Goal: Information Seeking & Learning: Learn about a topic

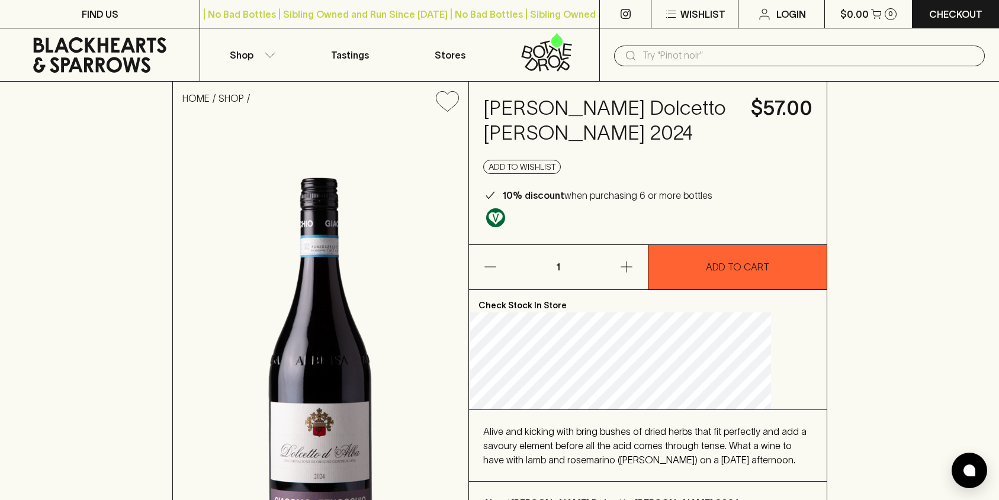
click at [747, 56] on input "text" at bounding box center [808, 55] width 333 height 19
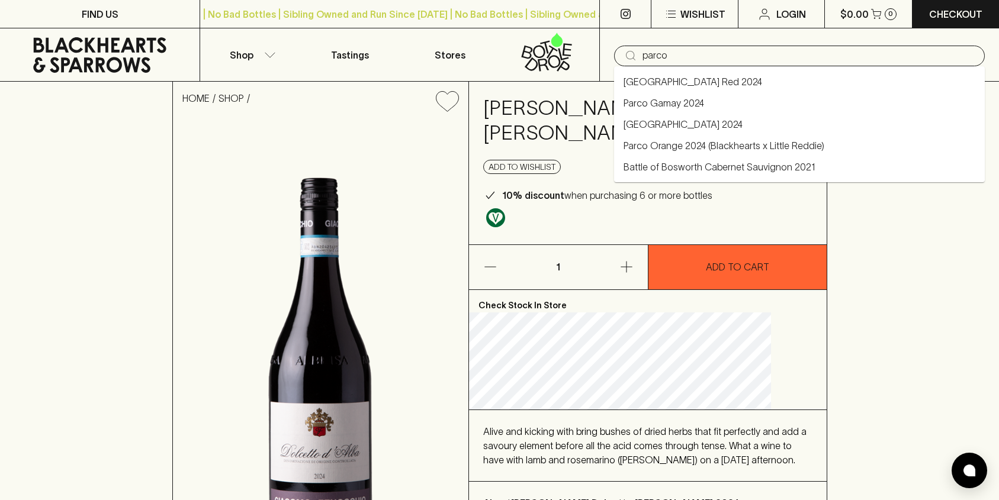
click at [689, 142] on link "Parco Orange 2024 (Blackhearts x Little Reddie)" at bounding box center [723, 146] width 201 height 14
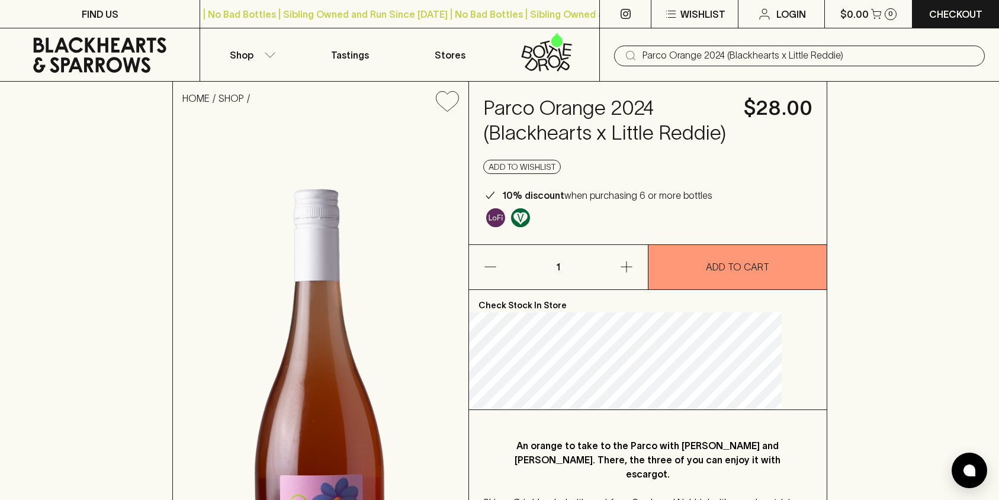
type input "Parco Orange 2024 (Blackhearts x Little Reddie)"
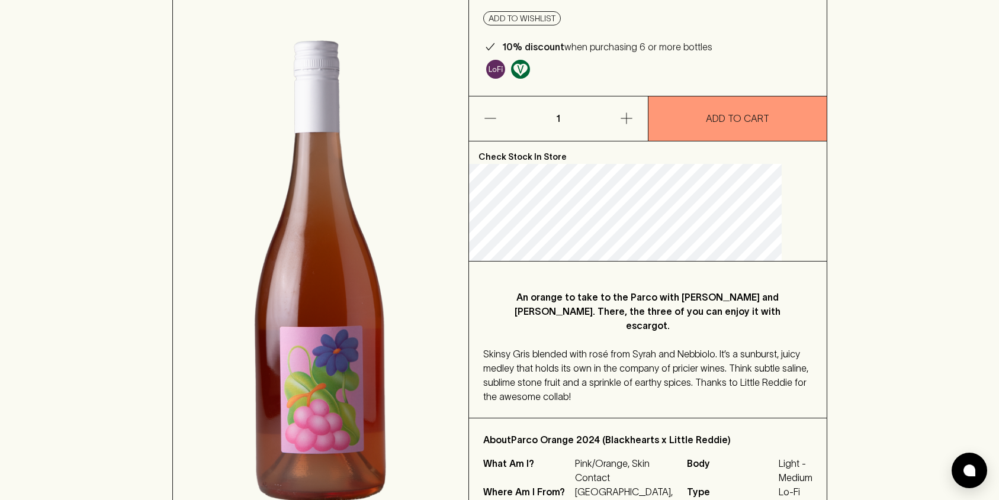
drag, startPoint x: 868, startPoint y: 262, endPoint x: 861, endPoint y: 322, distance: 60.8
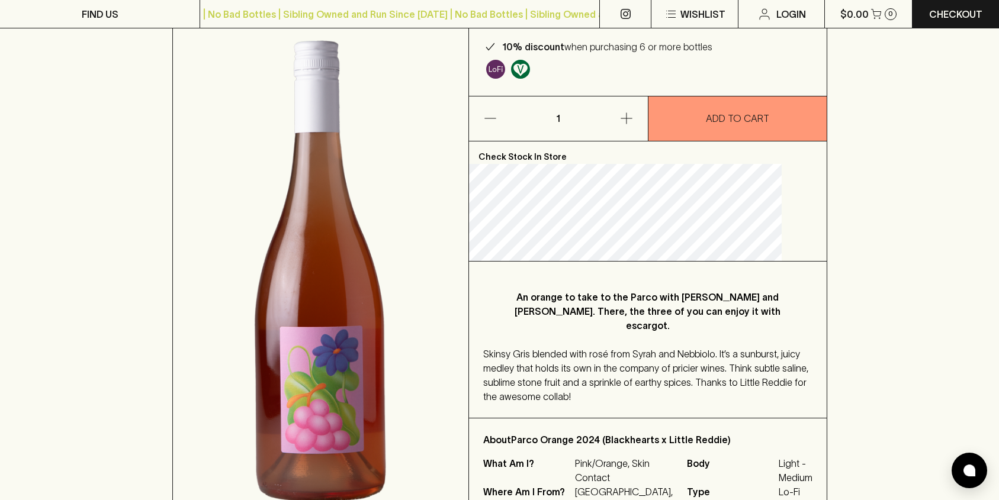
scroll to position [180, 0]
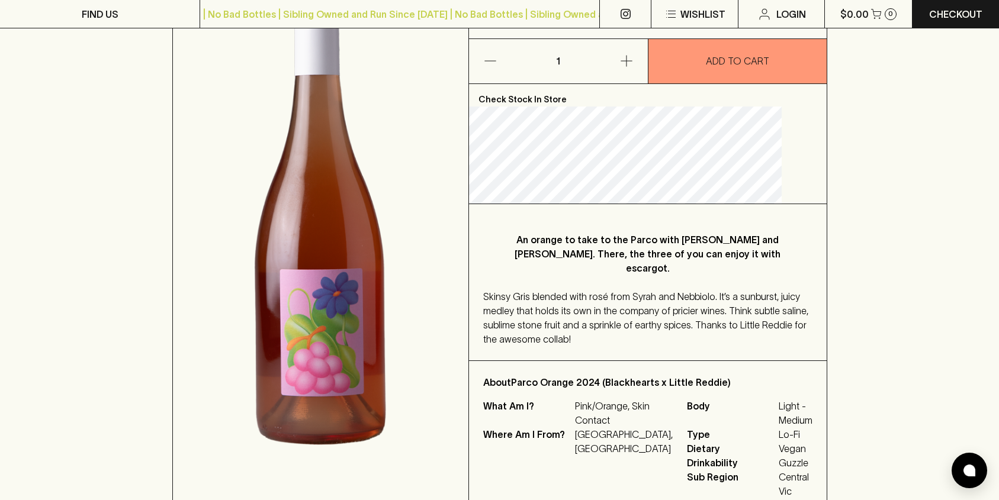
drag, startPoint x: 843, startPoint y: 283, endPoint x: 843, endPoint y: 301, distance: 18.4
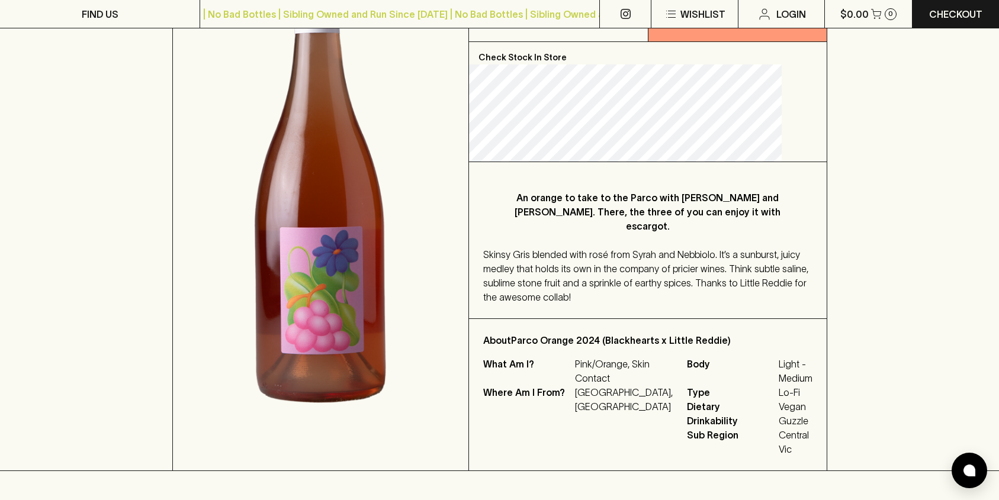
scroll to position [255, 0]
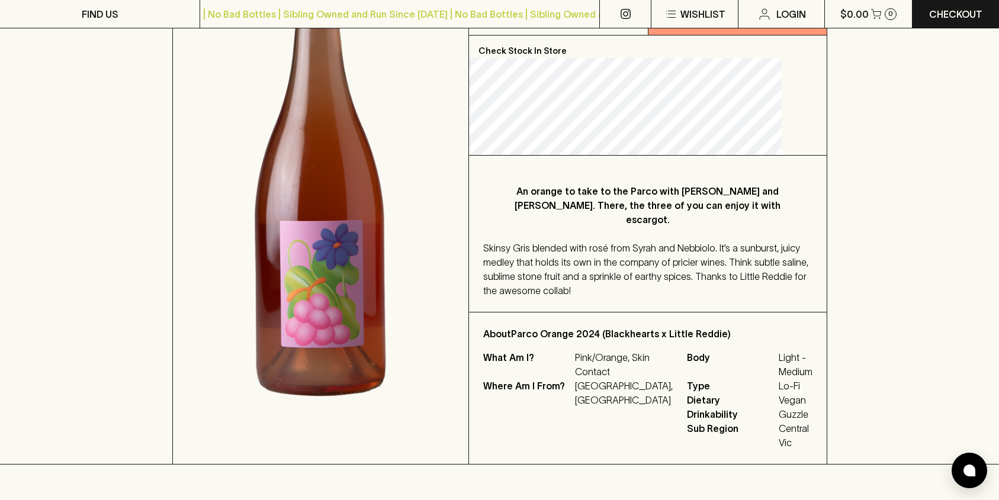
drag, startPoint x: 842, startPoint y: 291, endPoint x: 841, endPoint y: 311, distance: 20.1
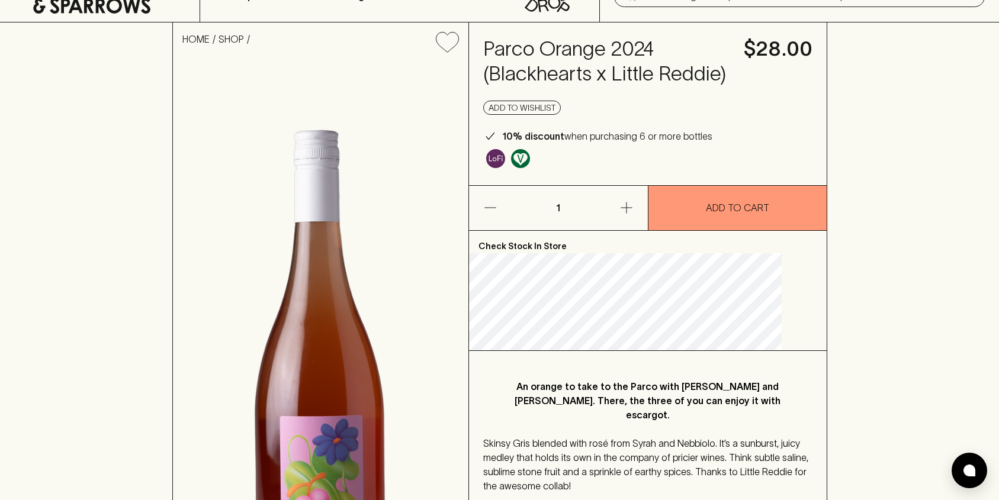
scroll to position [0, 0]
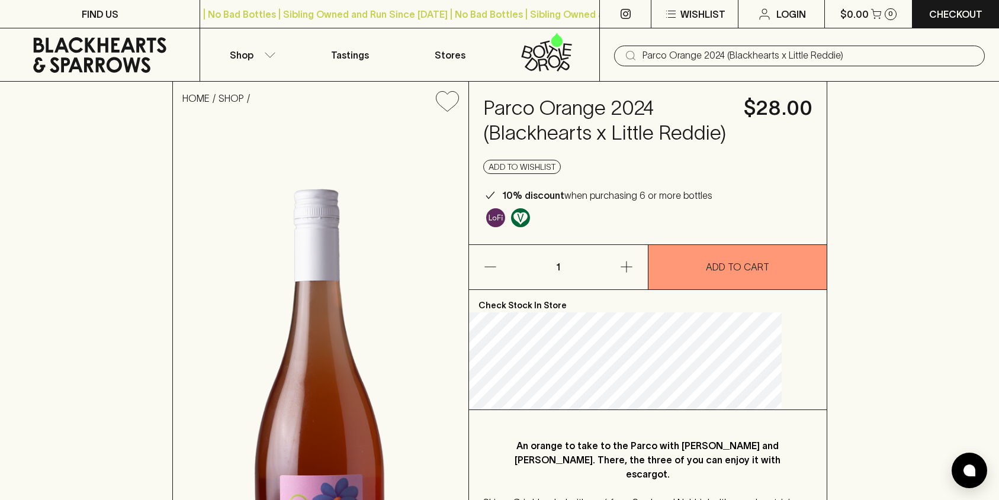
drag, startPoint x: 928, startPoint y: 291, endPoint x: 867, endPoint y: 143, distance: 159.9
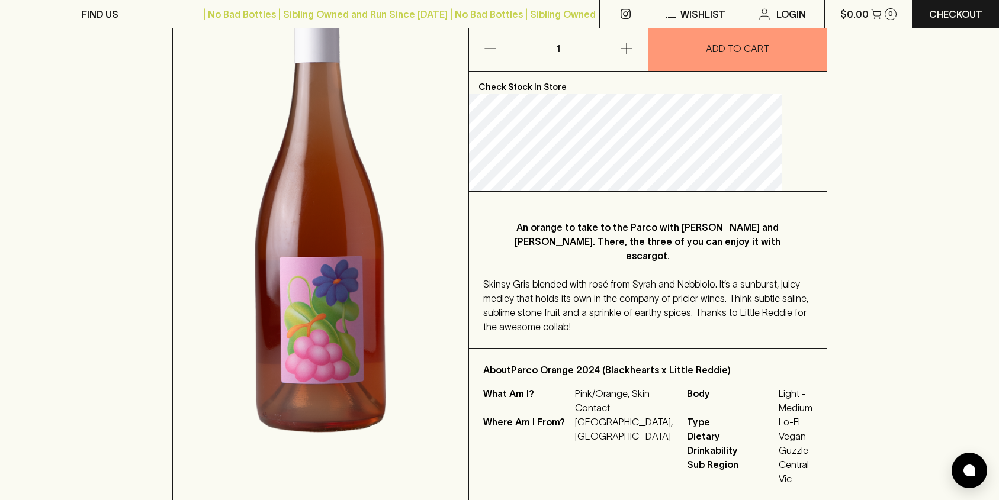
scroll to position [268, 0]
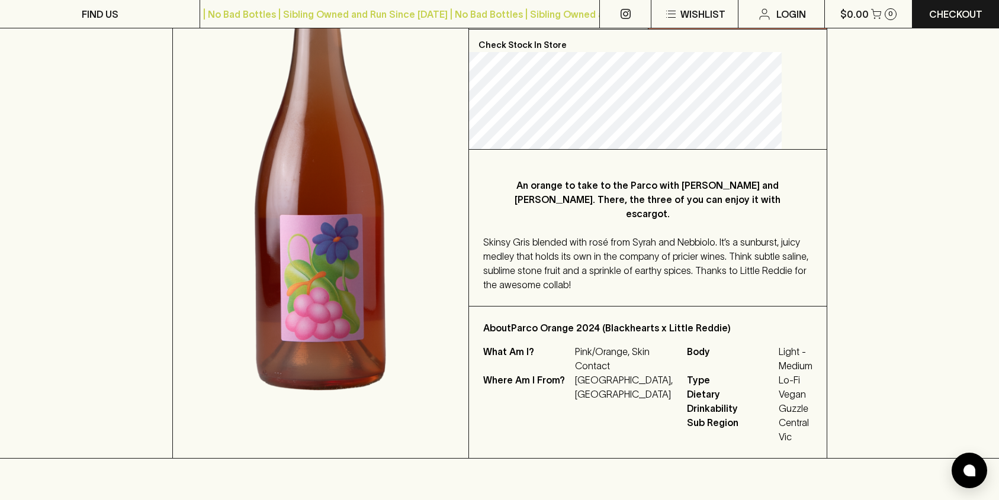
drag, startPoint x: 886, startPoint y: 231, endPoint x: 885, endPoint y: 274, distance: 42.6
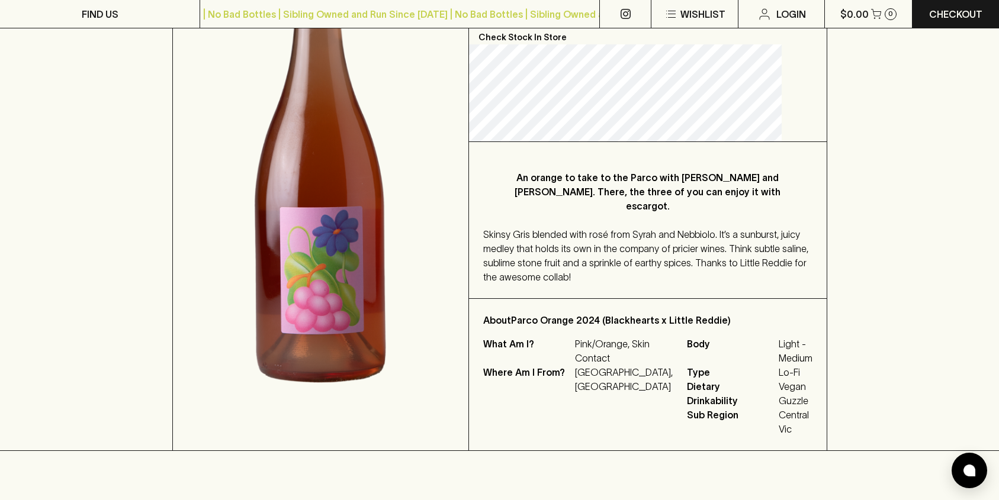
click at [831, 137] on div "HOME SHOP Parco Orange 2024 (Blackhearts x Little Reddie) $28.00 Add to wishlis…" at bounding box center [499, 132] width 999 height 638
click at [851, 143] on div "HOME SHOP Parco Orange 2024 (Blackhearts x Little Reddie) $28.00 Add to wishlis…" at bounding box center [499, 132] width 999 height 638
